Goal: Task Accomplishment & Management: Use online tool/utility

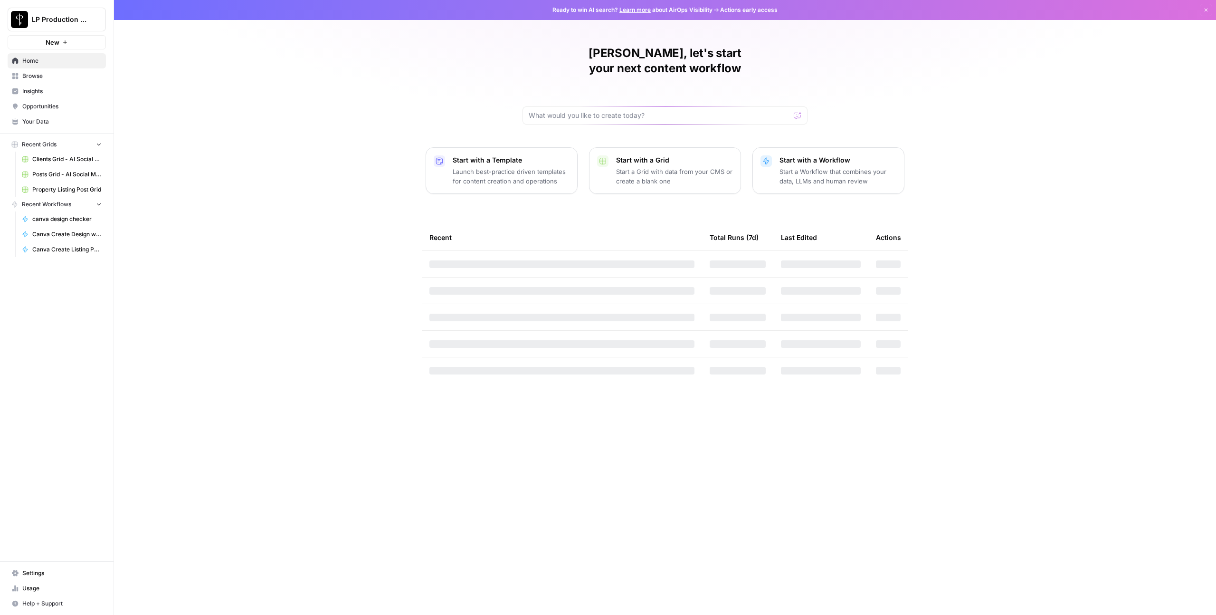
click at [41, 75] on span "Browse" at bounding box center [61, 76] width 79 height 9
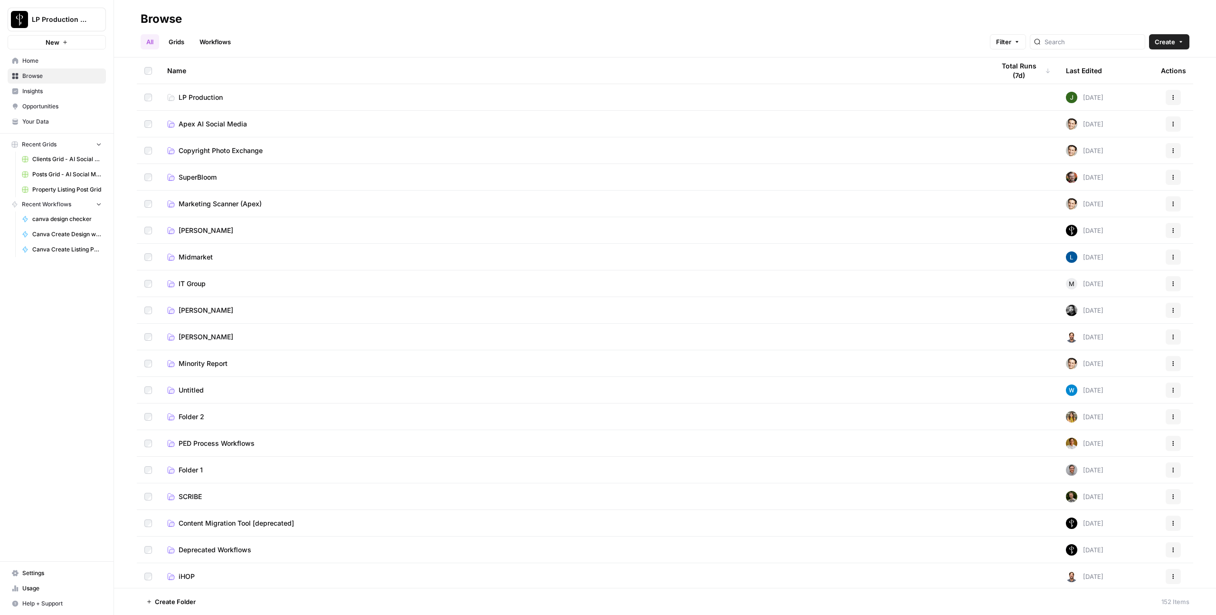
click at [197, 129] on td "Apex AI Social Media" at bounding box center [574, 124] width 828 height 26
click at [206, 120] on span "Apex AI Social Media" at bounding box center [213, 124] width 68 height 10
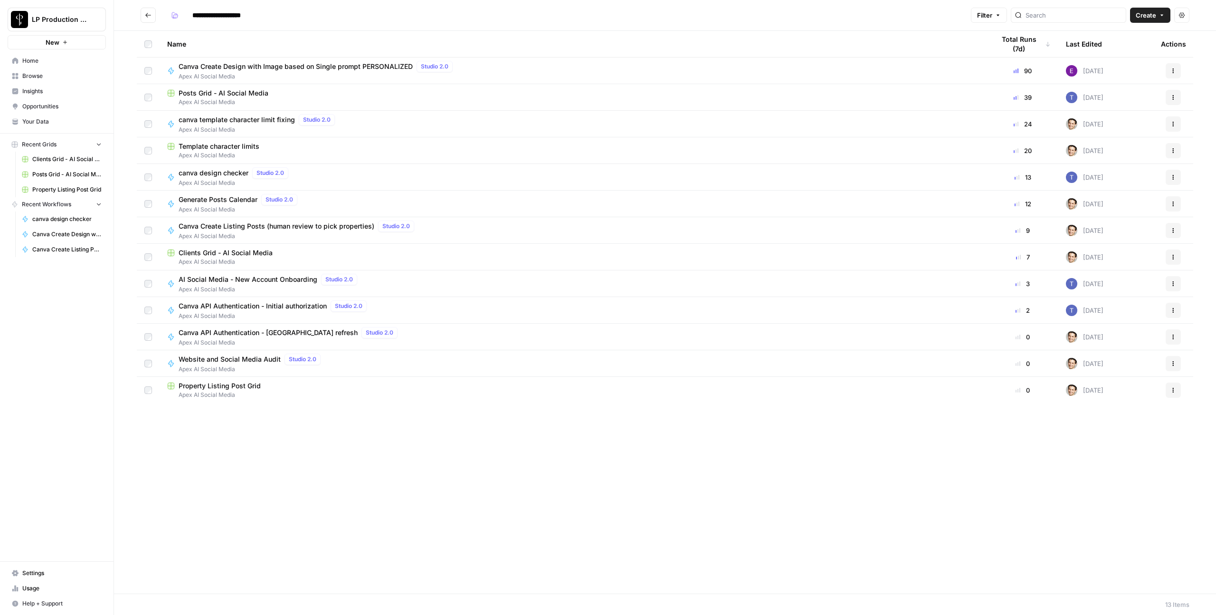
click at [219, 248] on span "Clients Grid - AI Social Media" at bounding box center [226, 253] width 94 height 10
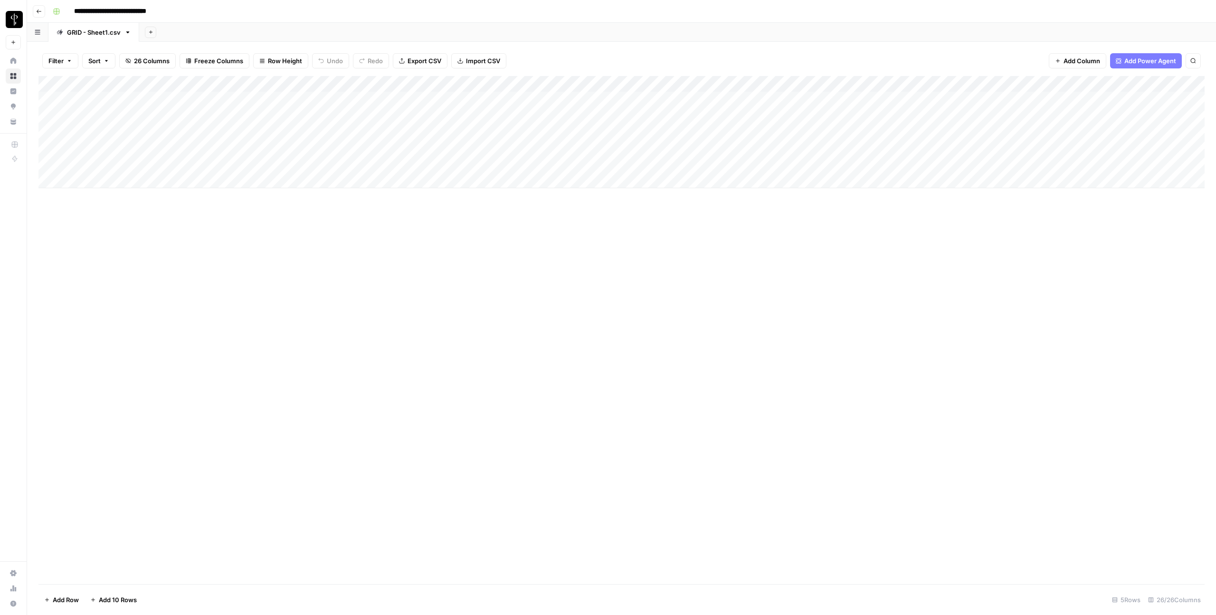
click at [452, 116] on div "Add Column" at bounding box center [621, 132] width 1166 height 112
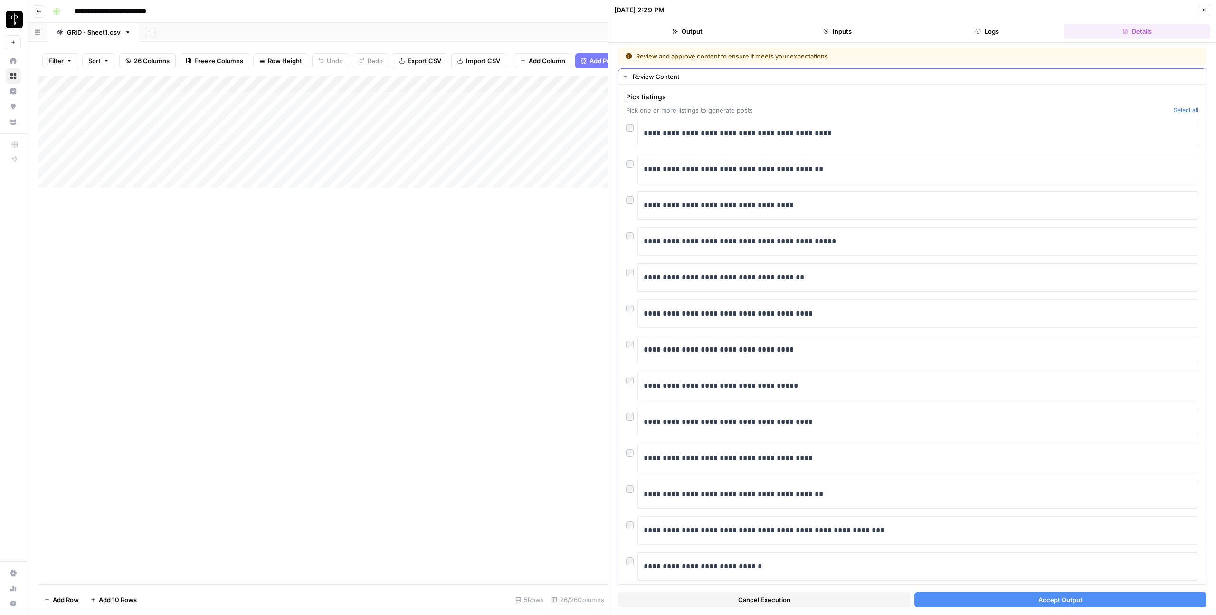
click at [631, 240] on div at bounding box center [631, 233] width 11 height 13
click at [976, 600] on button "Accept Output" at bounding box center [1061, 599] width 293 height 15
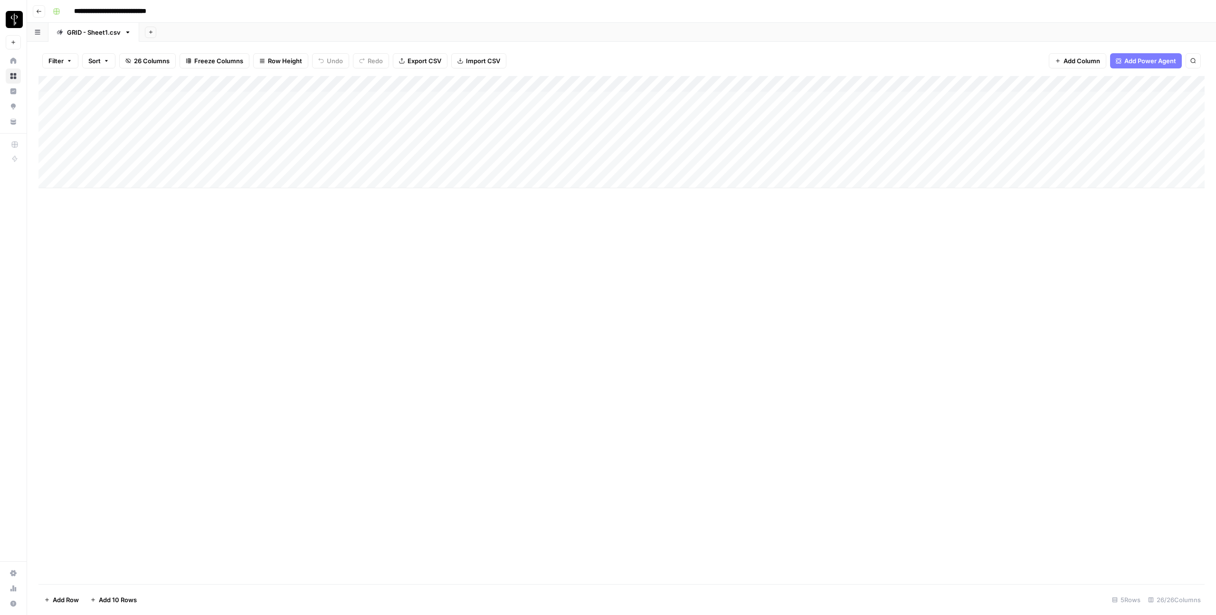
click at [455, 116] on div "Add Column" at bounding box center [621, 132] width 1166 height 112
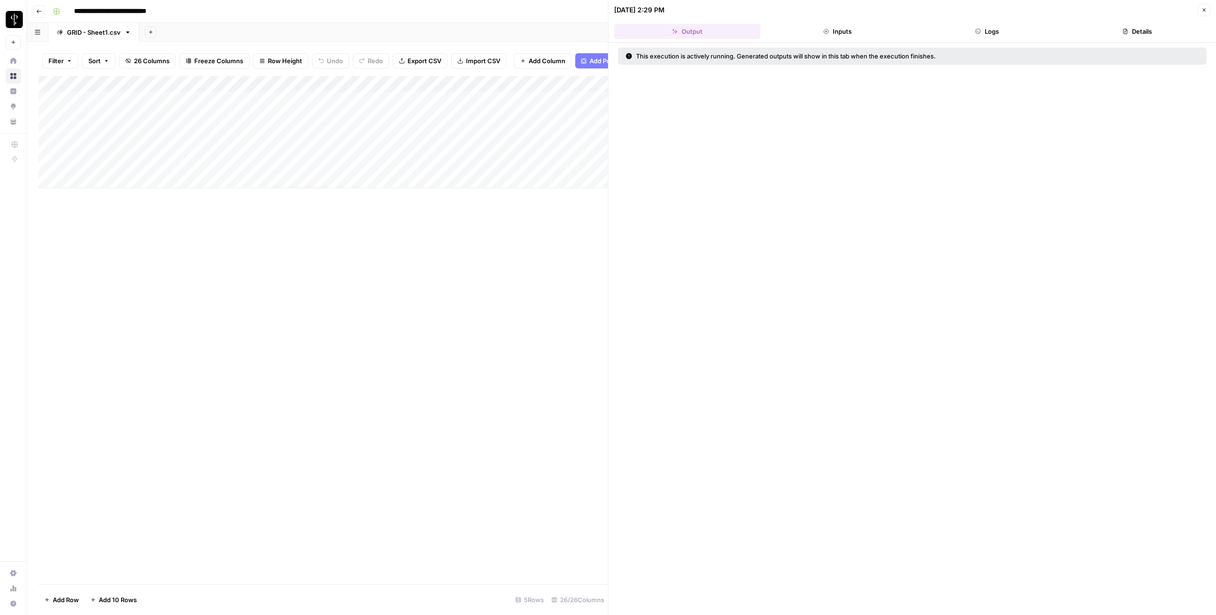
click at [996, 26] on button "Logs" at bounding box center [988, 31] width 146 height 15
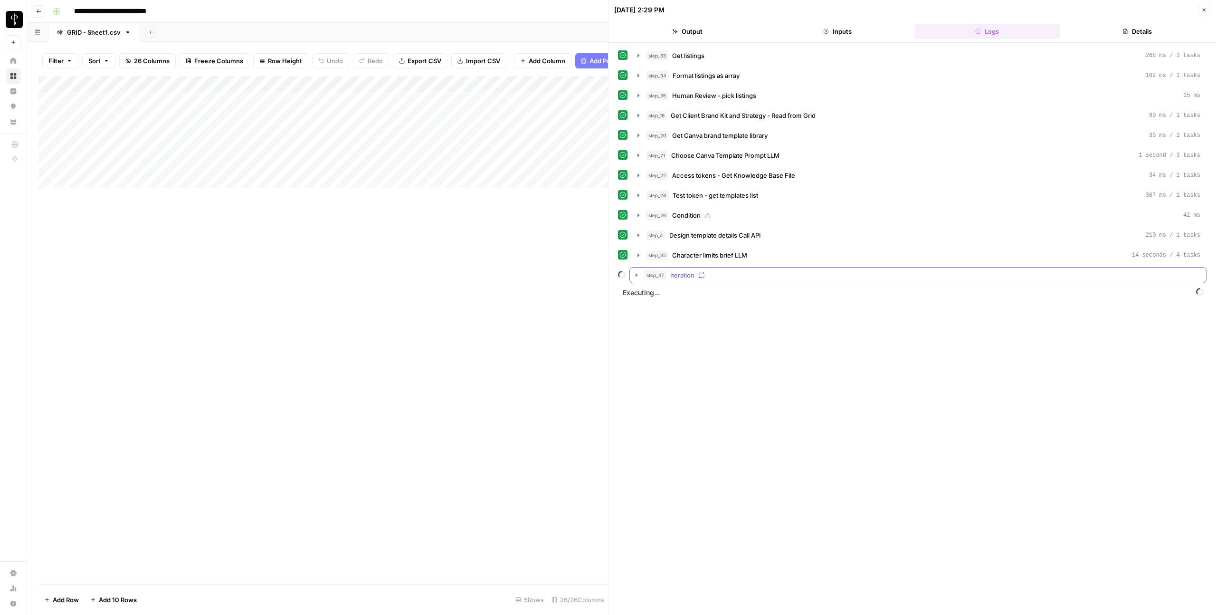
click at [634, 276] on icon "button" at bounding box center [637, 275] width 8 height 8
click at [659, 314] on icon "button" at bounding box center [658, 315] width 8 height 8
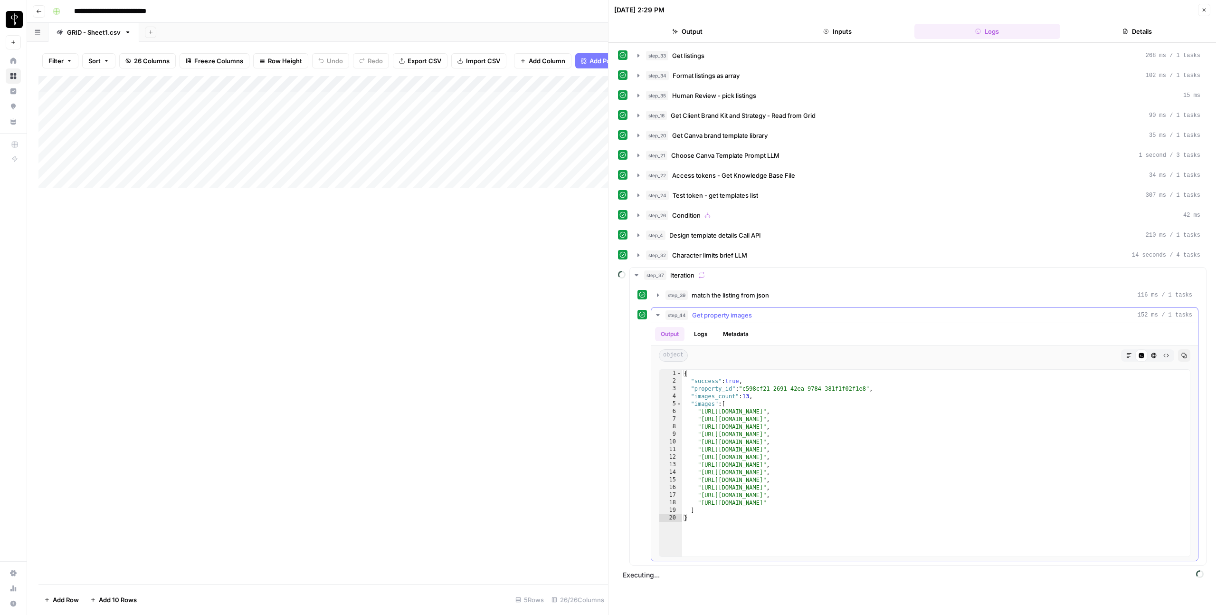
click at [659, 314] on icon "button" at bounding box center [658, 315] width 8 height 8
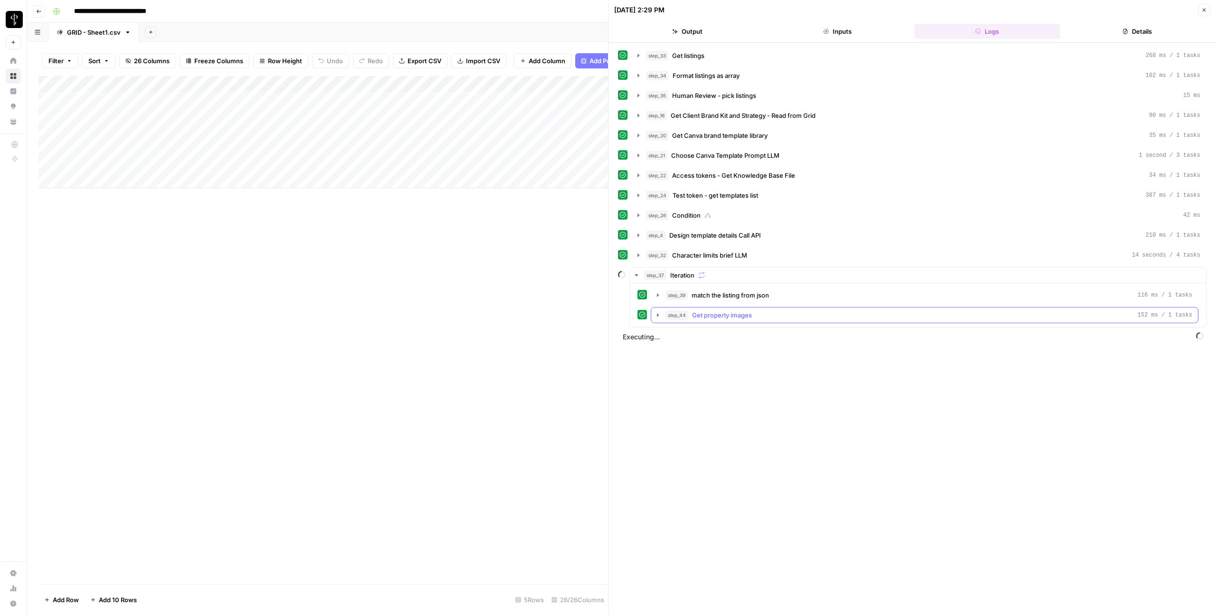
click at [659, 314] on icon "button" at bounding box center [658, 315] width 8 height 8
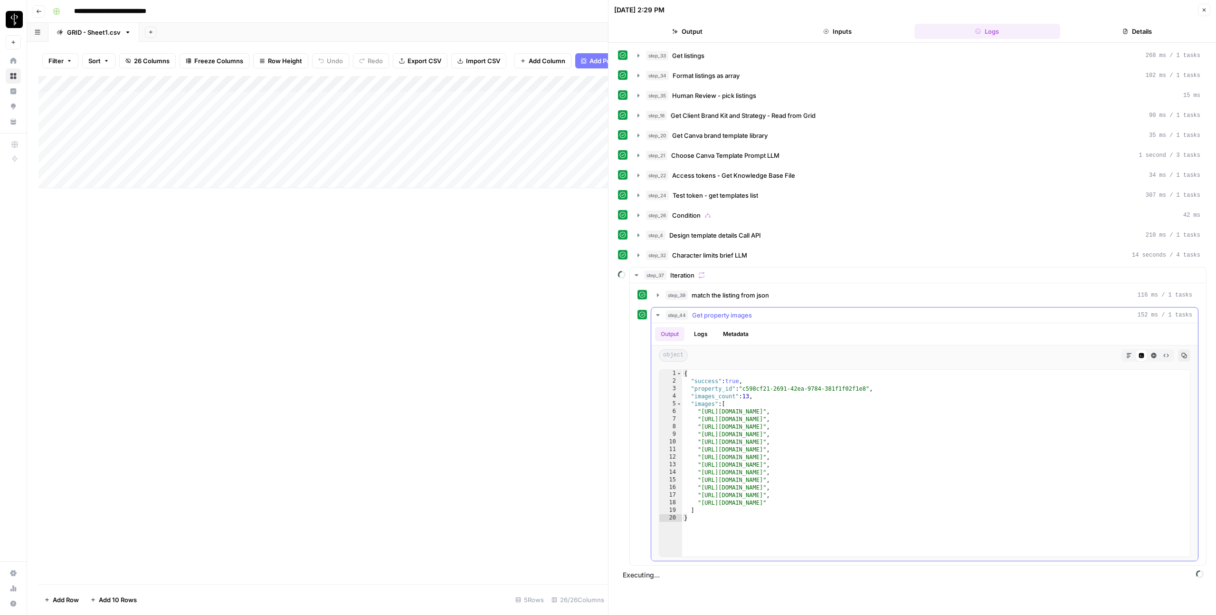
click at [659, 314] on icon "button" at bounding box center [658, 315] width 8 height 8
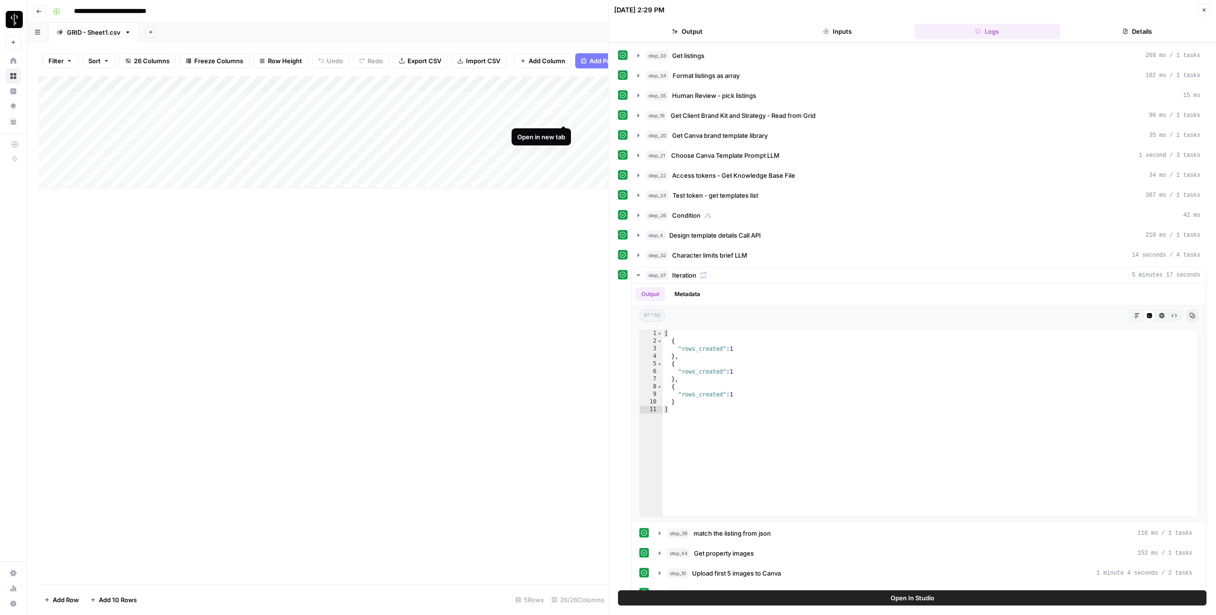
click at [563, 114] on div "Add Column" at bounding box center [323, 132] width 570 height 112
click at [1201, 9] on button "Close" at bounding box center [1204, 10] width 12 height 12
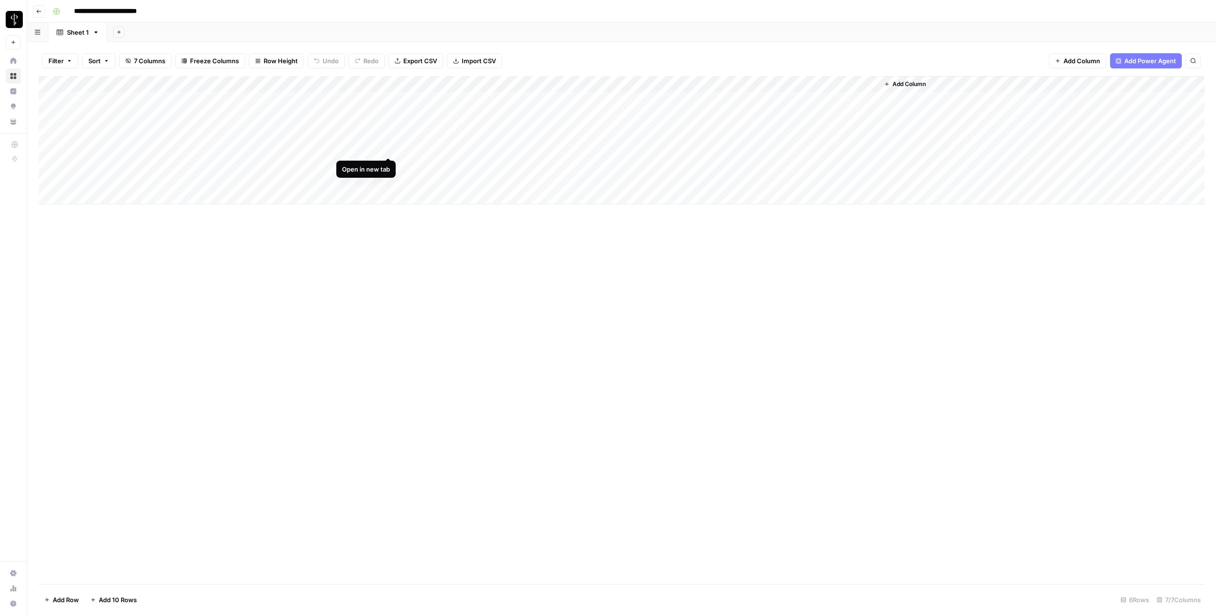
click at [387, 147] on div "Add Column" at bounding box center [621, 140] width 1166 height 128
click at [386, 162] on div "Add Column" at bounding box center [621, 140] width 1166 height 128
click at [397, 181] on div "Add Column" at bounding box center [621, 140] width 1166 height 128
click at [387, 181] on div "Add Column" at bounding box center [621, 140] width 1166 height 128
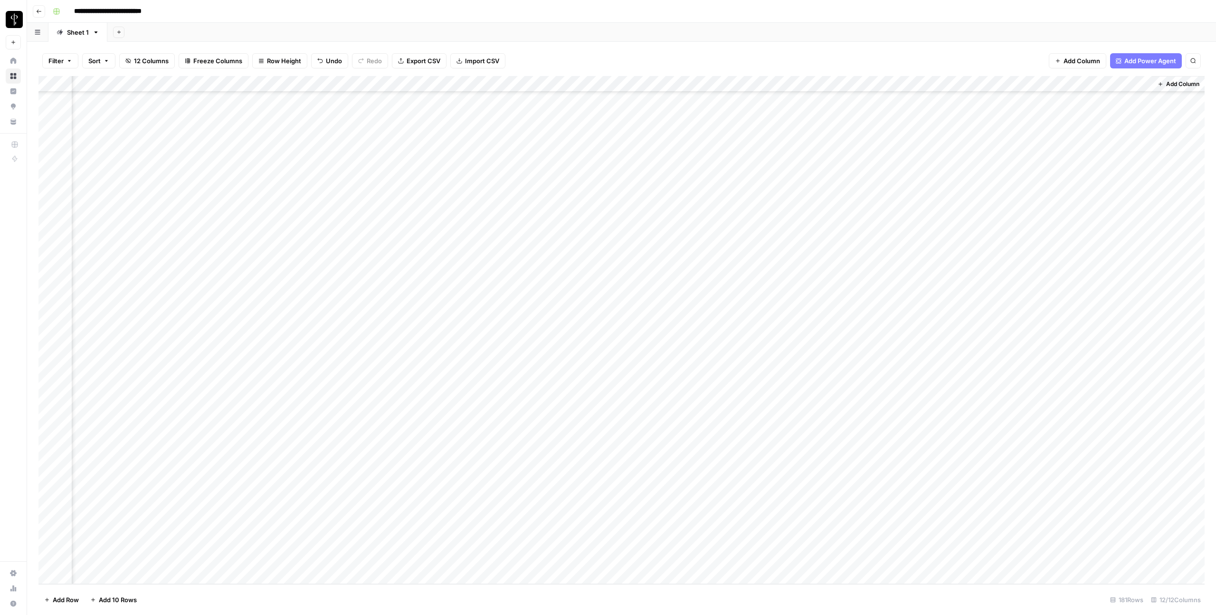
click at [43, 11] on button "Go back" at bounding box center [39, 11] width 12 height 12
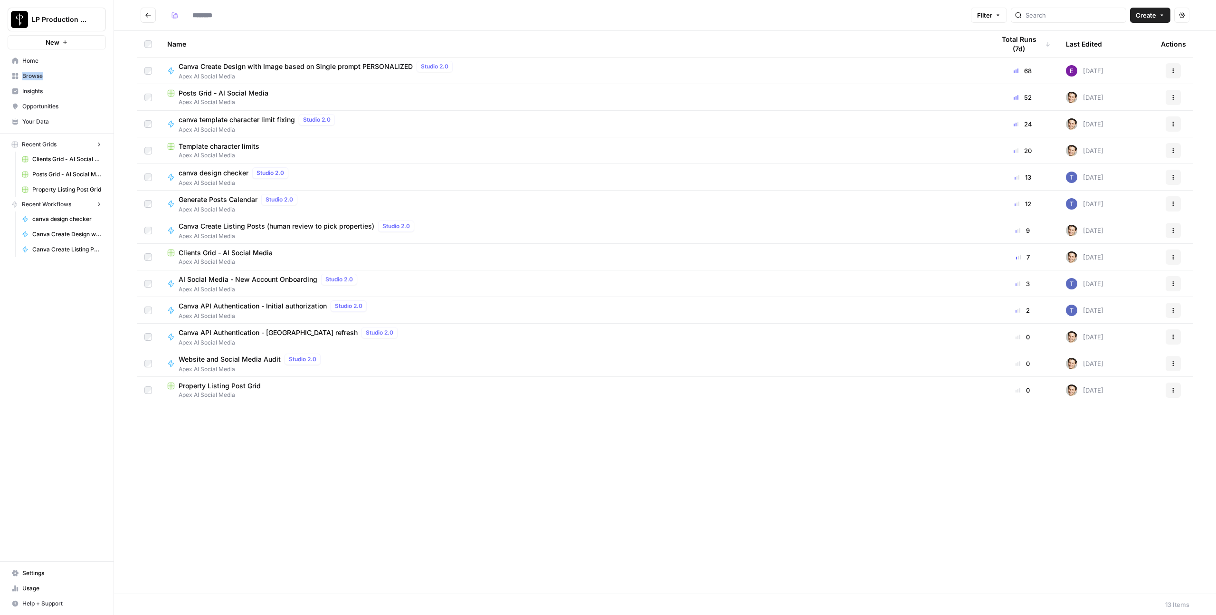
type input "**********"
click at [241, 155] on span "Apex AI Social Media" at bounding box center [573, 155] width 812 height 9
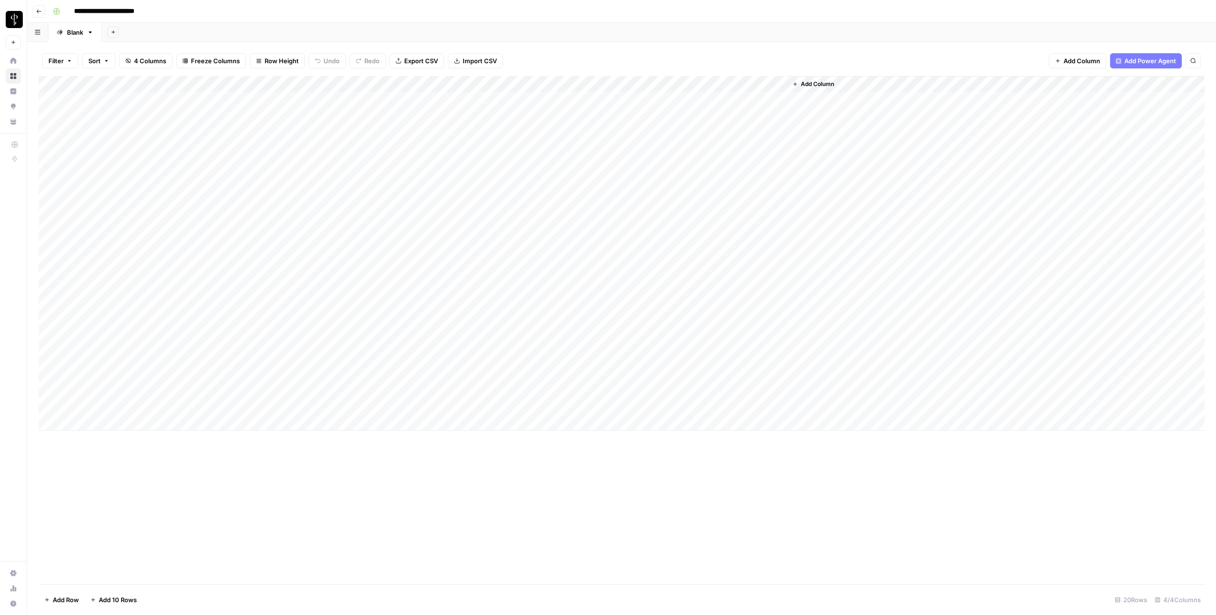
click at [91, 422] on div "Add Column" at bounding box center [621, 253] width 1166 height 354
click at [209, 476] on div "Add Column" at bounding box center [621, 330] width 1166 height 508
click at [403, 427] on div "Add Column" at bounding box center [621, 261] width 1166 height 371
click at [150, 425] on div "Add Column" at bounding box center [621, 261] width 1166 height 371
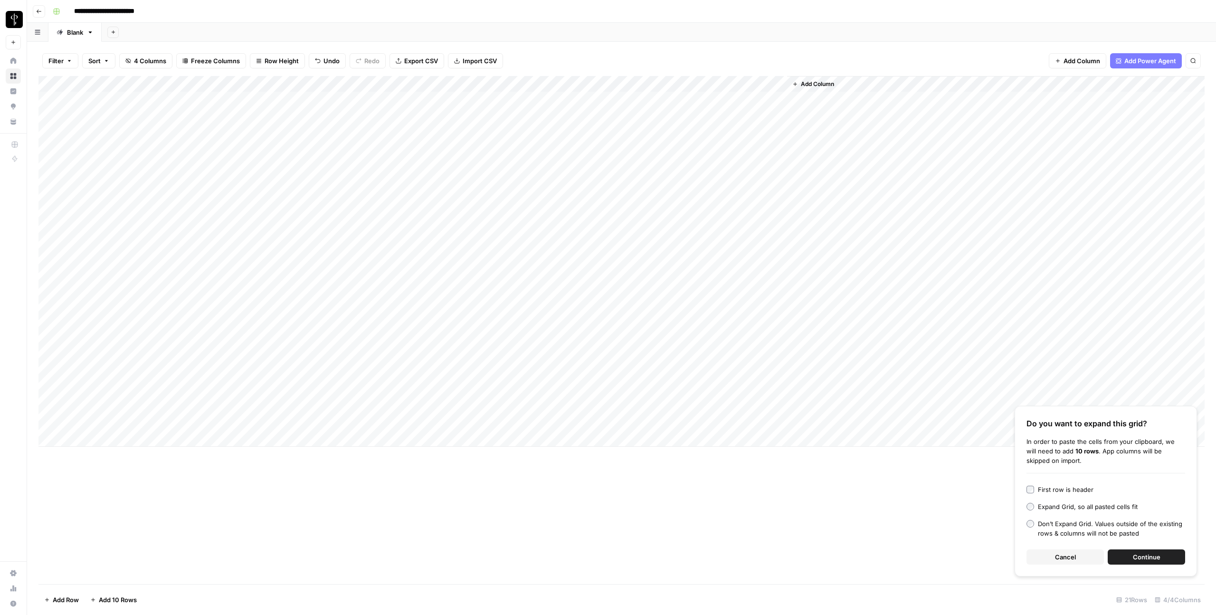
click at [1140, 561] on span "Continue" at bounding box center [1147, 557] width 28 height 10
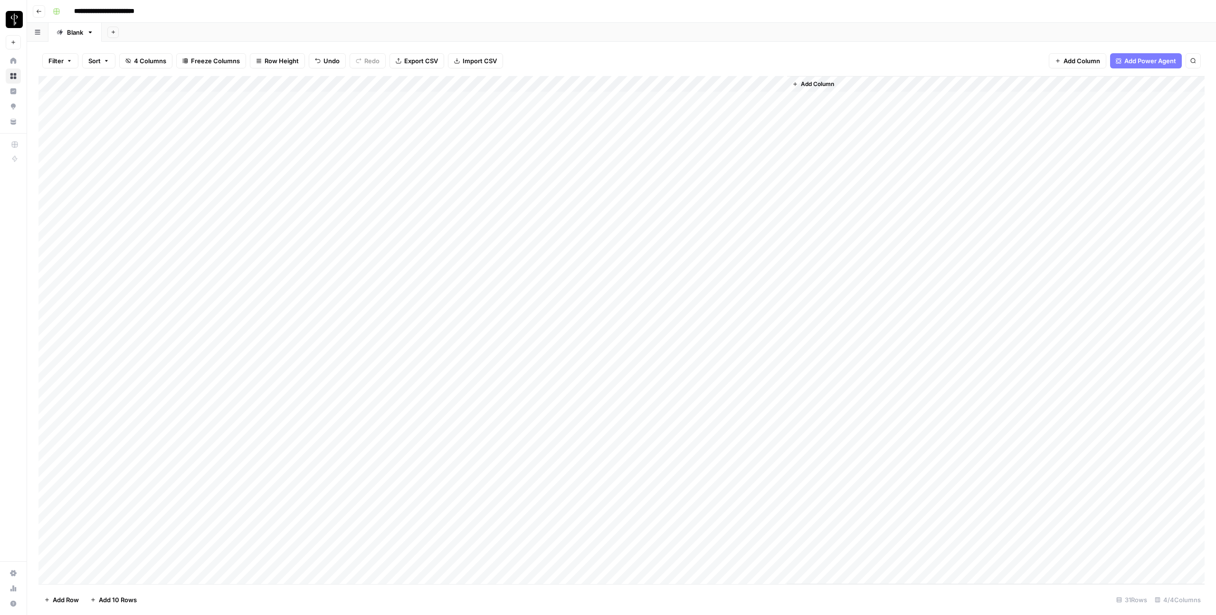
scroll to position [24, 0]
click at [51, 382] on div "Add Column" at bounding box center [621, 330] width 1166 height 508
click at [50, 560] on div "Add Column" at bounding box center [621, 330] width 1166 height 508
click at [351, 80] on div "Add Column" at bounding box center [621, 330] width 1166 height 508
click at [385, 143] on span "Selected Rows (12)" at bounding box center [386, 140] width 60 height 10
